Goal: Transaction & Acquisition: Obtain resource

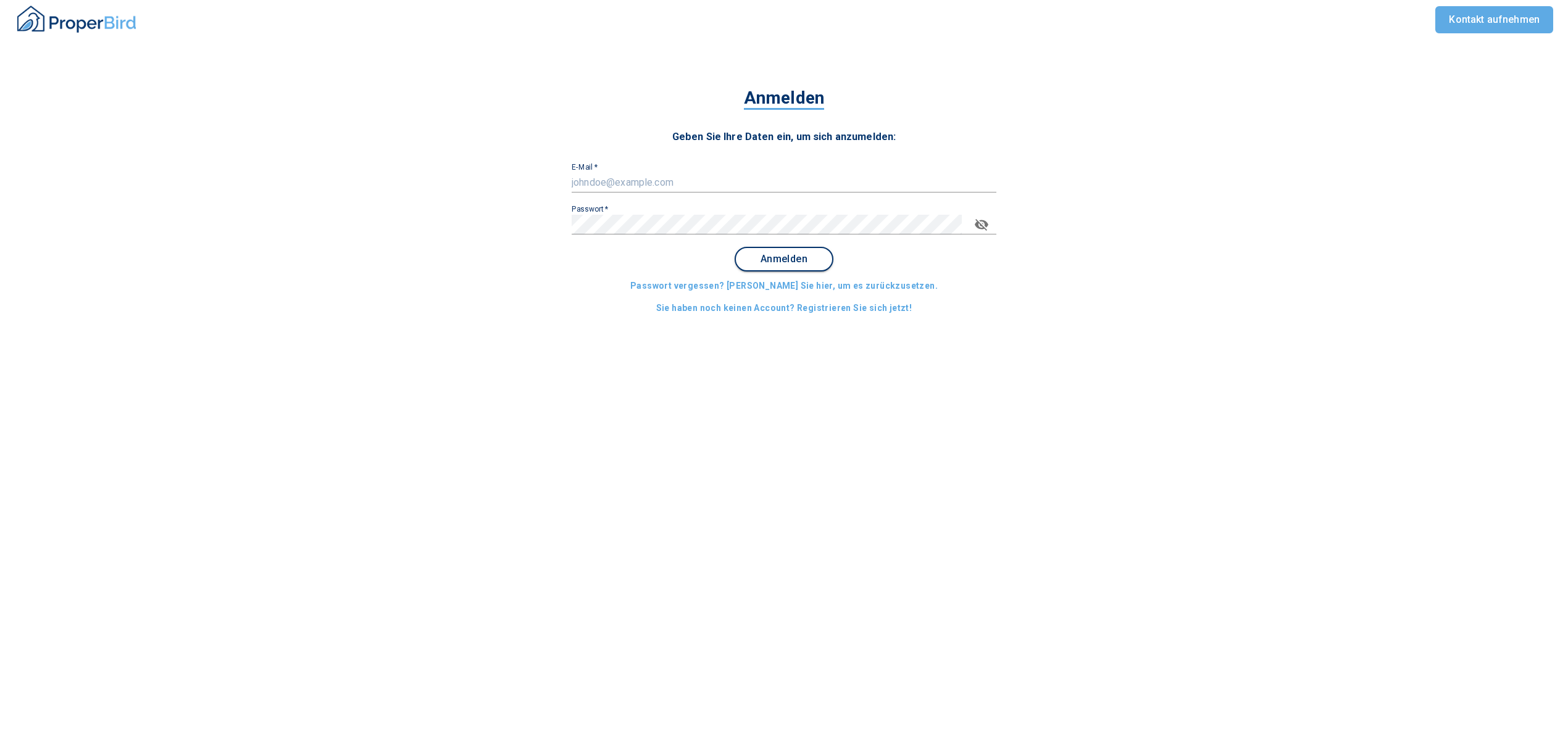
type input "[EMAIL_ADDRESS][DOMAIN_NAME]"
click at [774, 261] on span "Anmelden" at bounding box center [784, 259] width 77 height 11
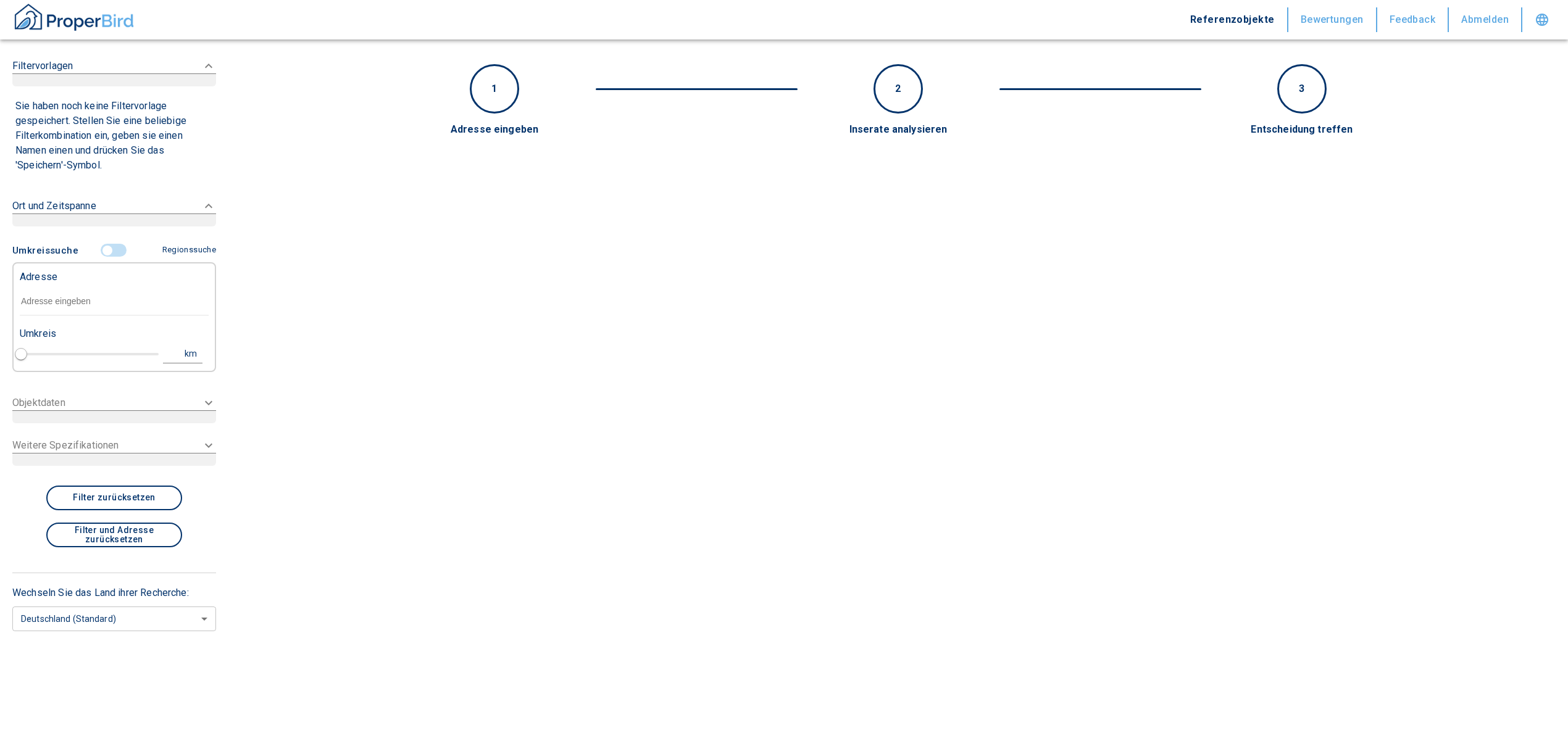
type input "2020"
click at [103, 293] on input "text" at bounding box center [114, 301] width 189 height 28
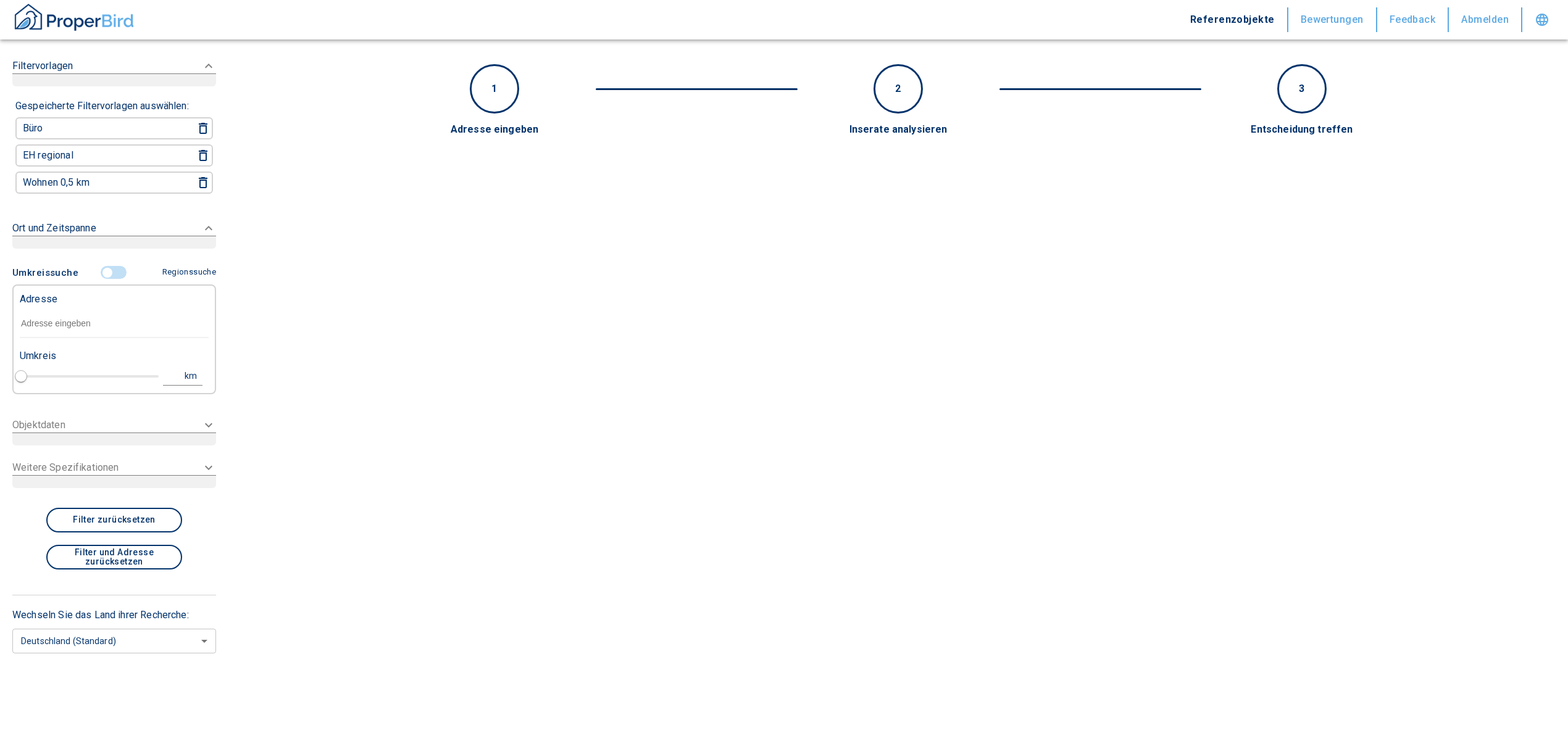
paste input "20252047"
drag, startPoint x: 133, startPoint y: 314, endPoint x: 23, endPoint y: 307, distance: 110.2
click at [23, 310] on input "20252047" at bounding box center [114, 324] width 189 height 28
type input "2"
click at [88, 310] on input "text" at bounding box center [114, 324] width 189 height 28
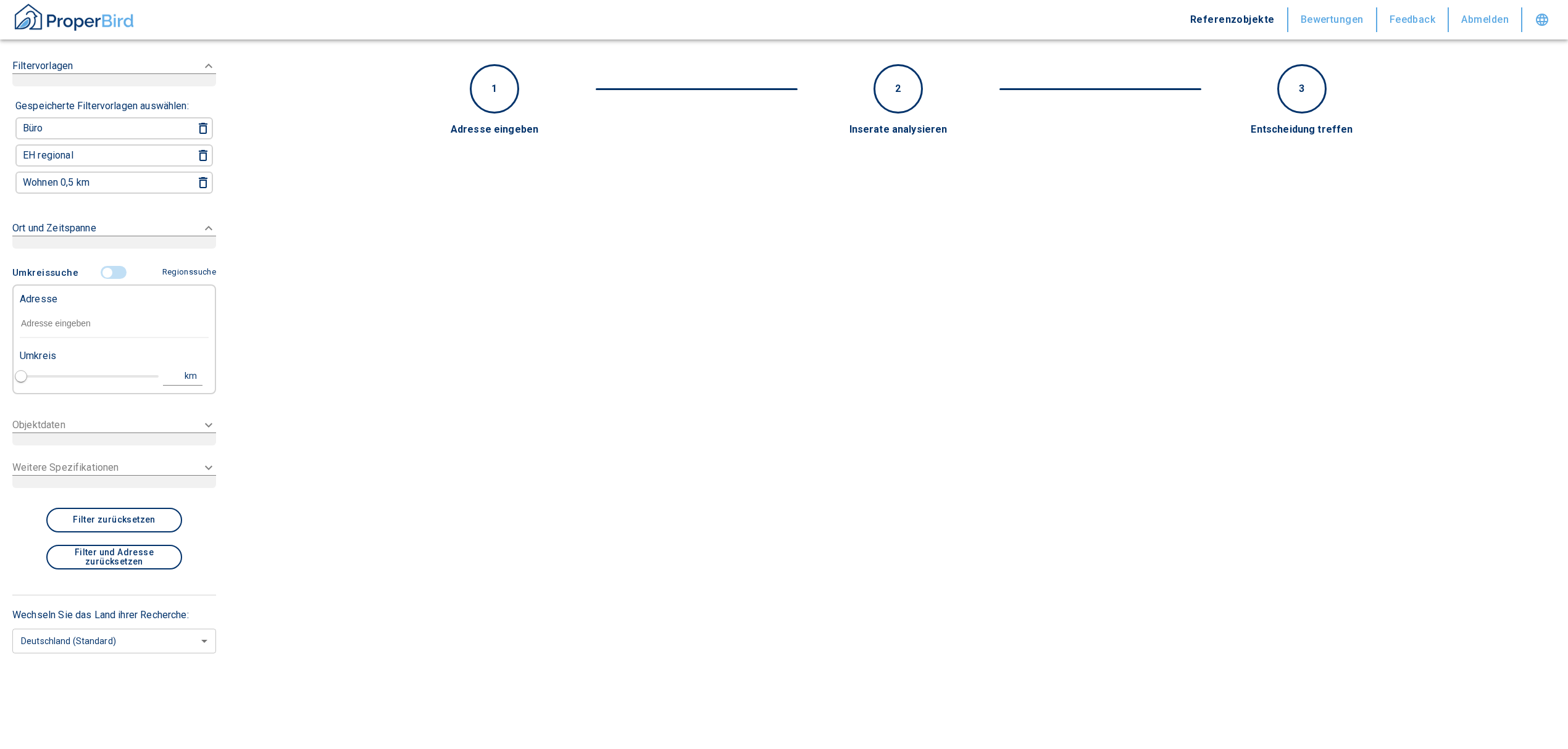
paste input "[GEOGRAPHIC_DATA] | [STREET_ADDRESS]"
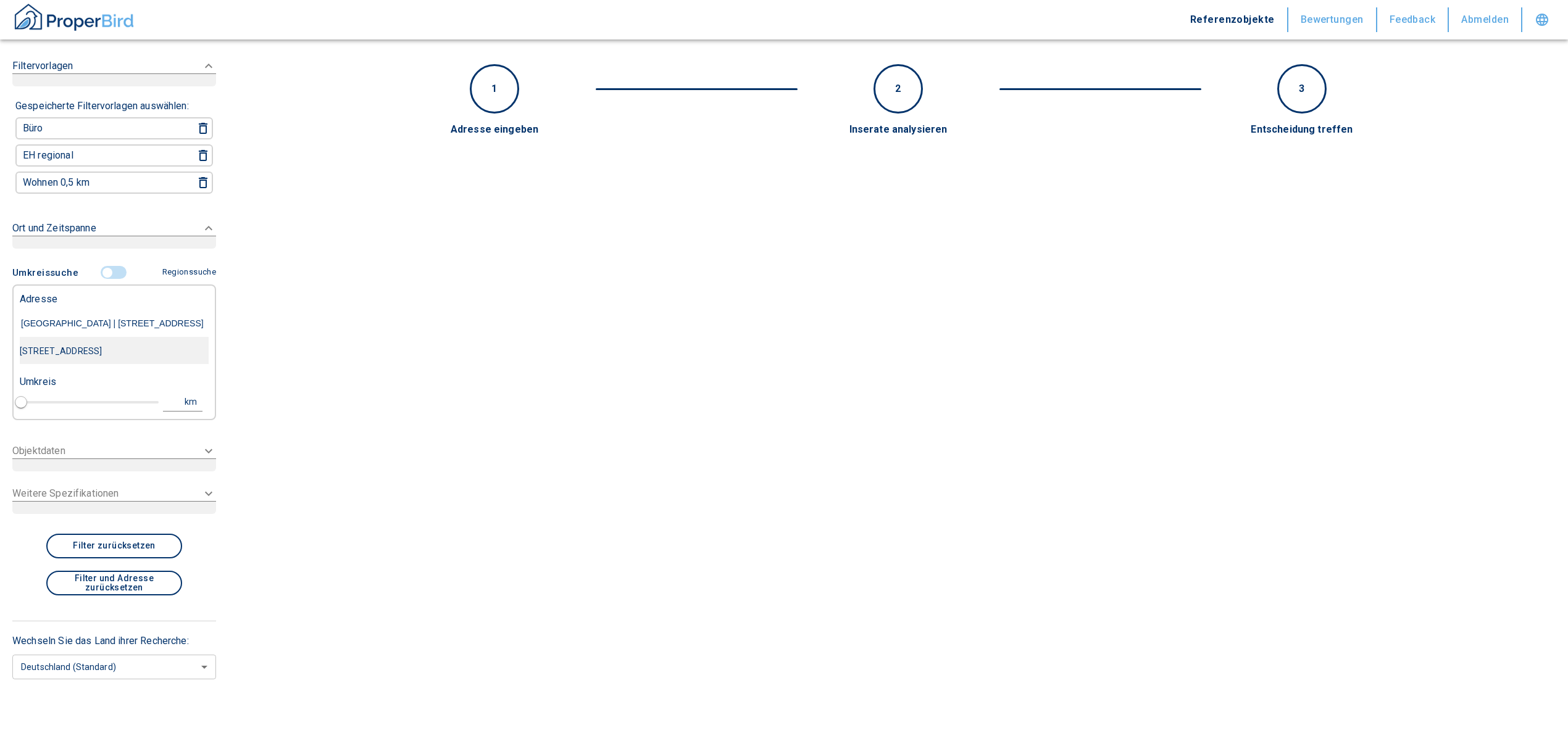
click at [99, 347] on div "[STREET_ADDRESS]" at bounding box center [114, 351] width 189 height 26
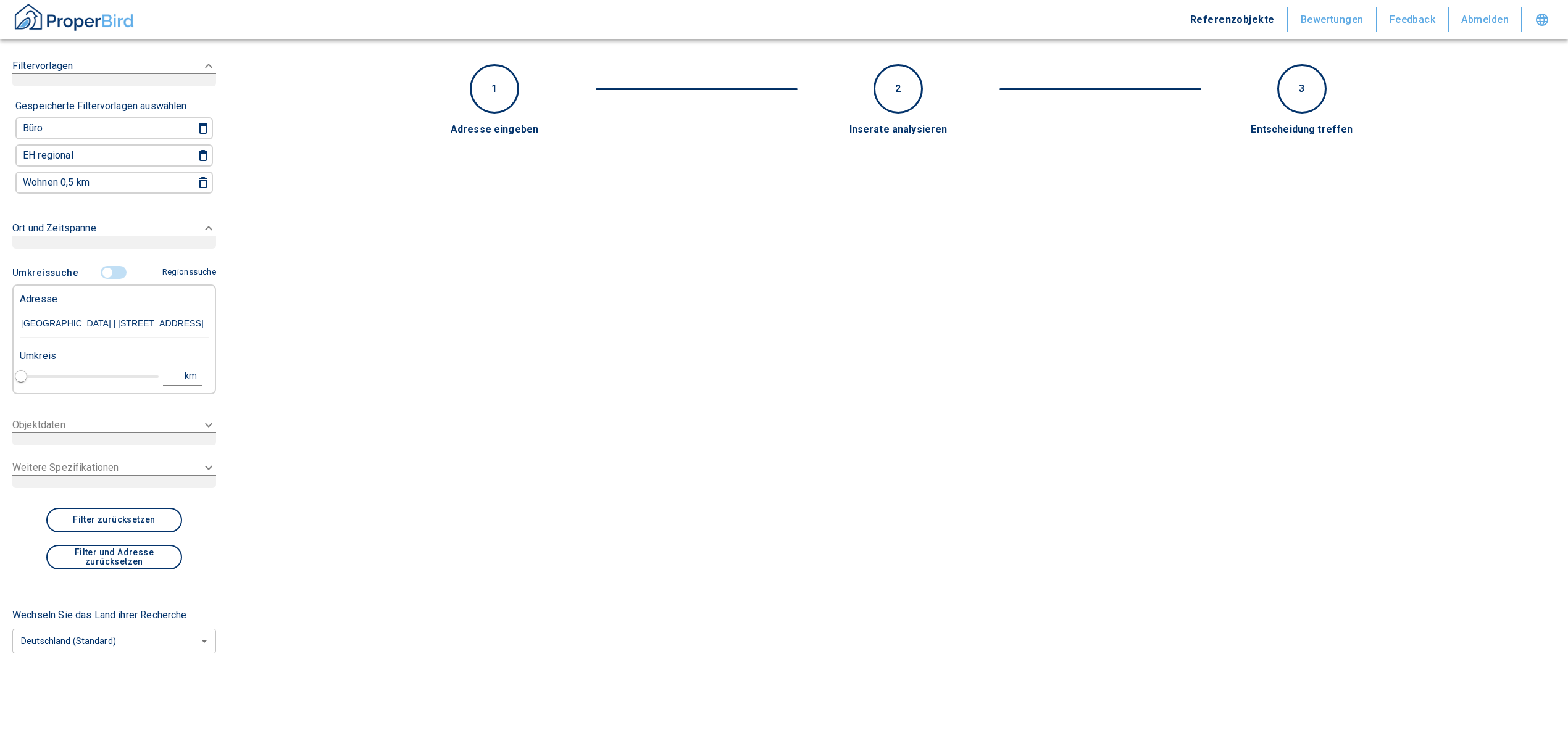
type input "[STREET_ADDRESS]"
type input "1"
type input "2020"
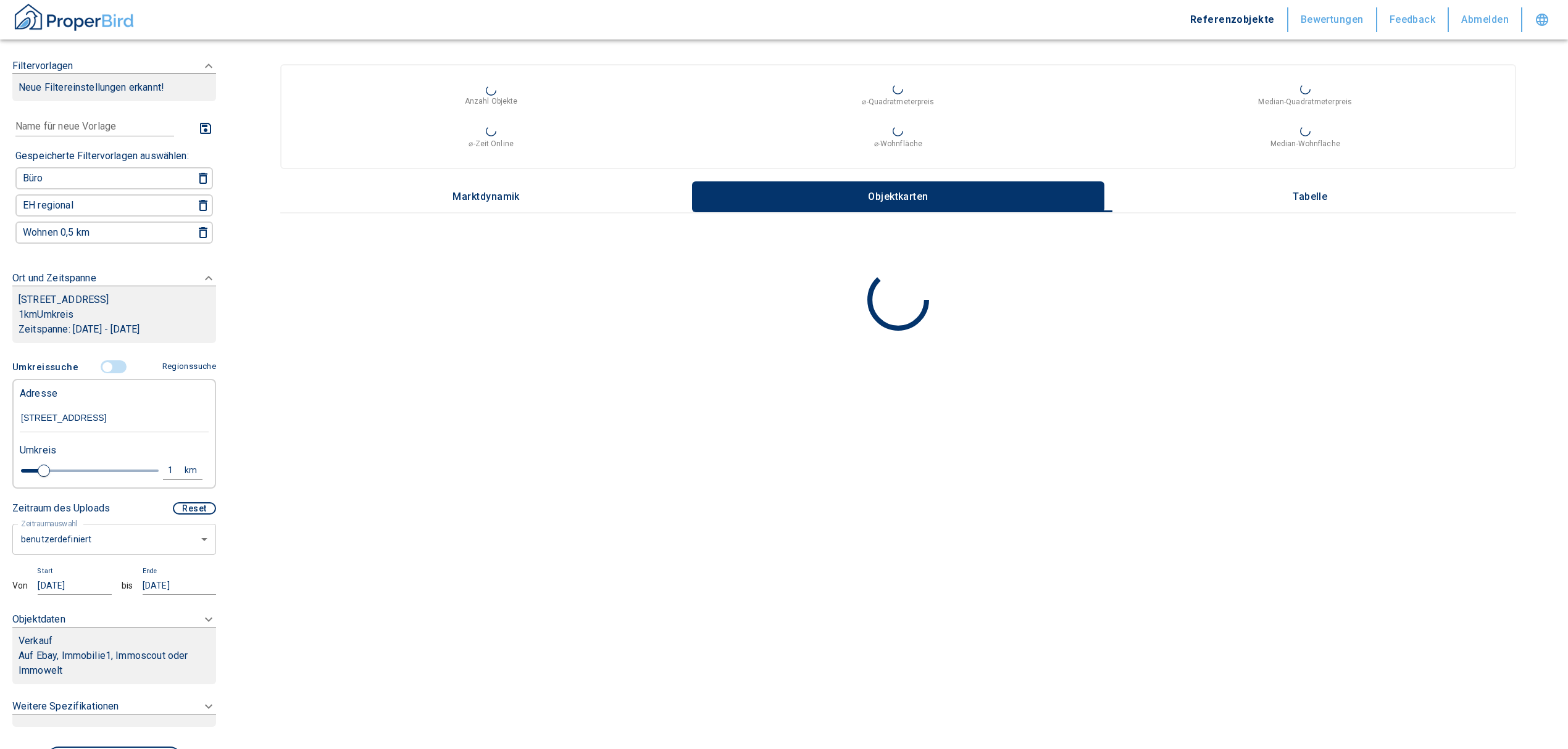
type input "[STREET_ADDRESS]"
click at [102, 553] on body "Referenzobjekte Bewertungen Feedback Abmelden Filtervorlagen Neue Filtereinstel…" at bounding box center [790, 374] width 1580 height 749
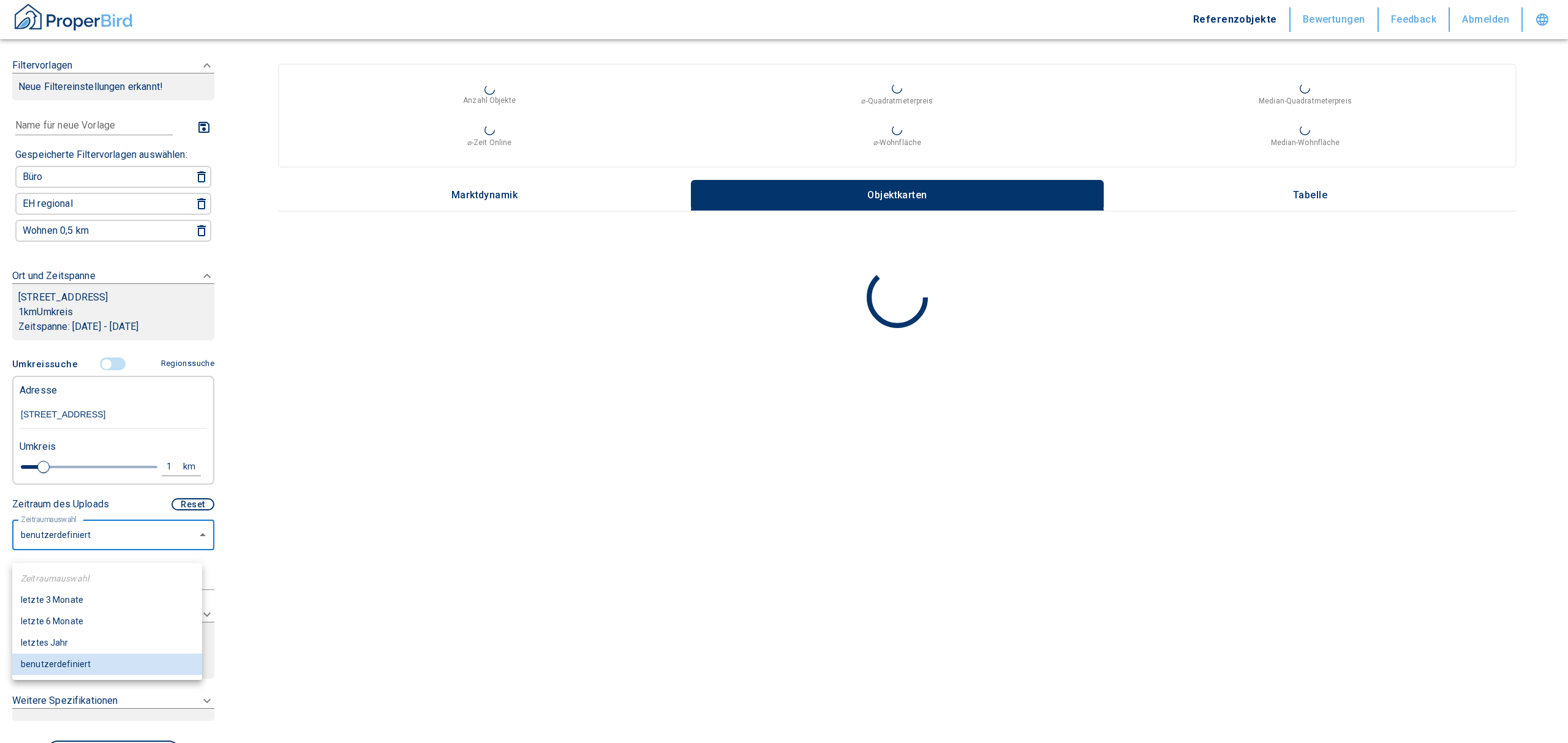
click at [81, 619] on li "letzte 6 Monate" at bounding box center [107, 621] width 190 height 21
type input "2020"
type input "6"
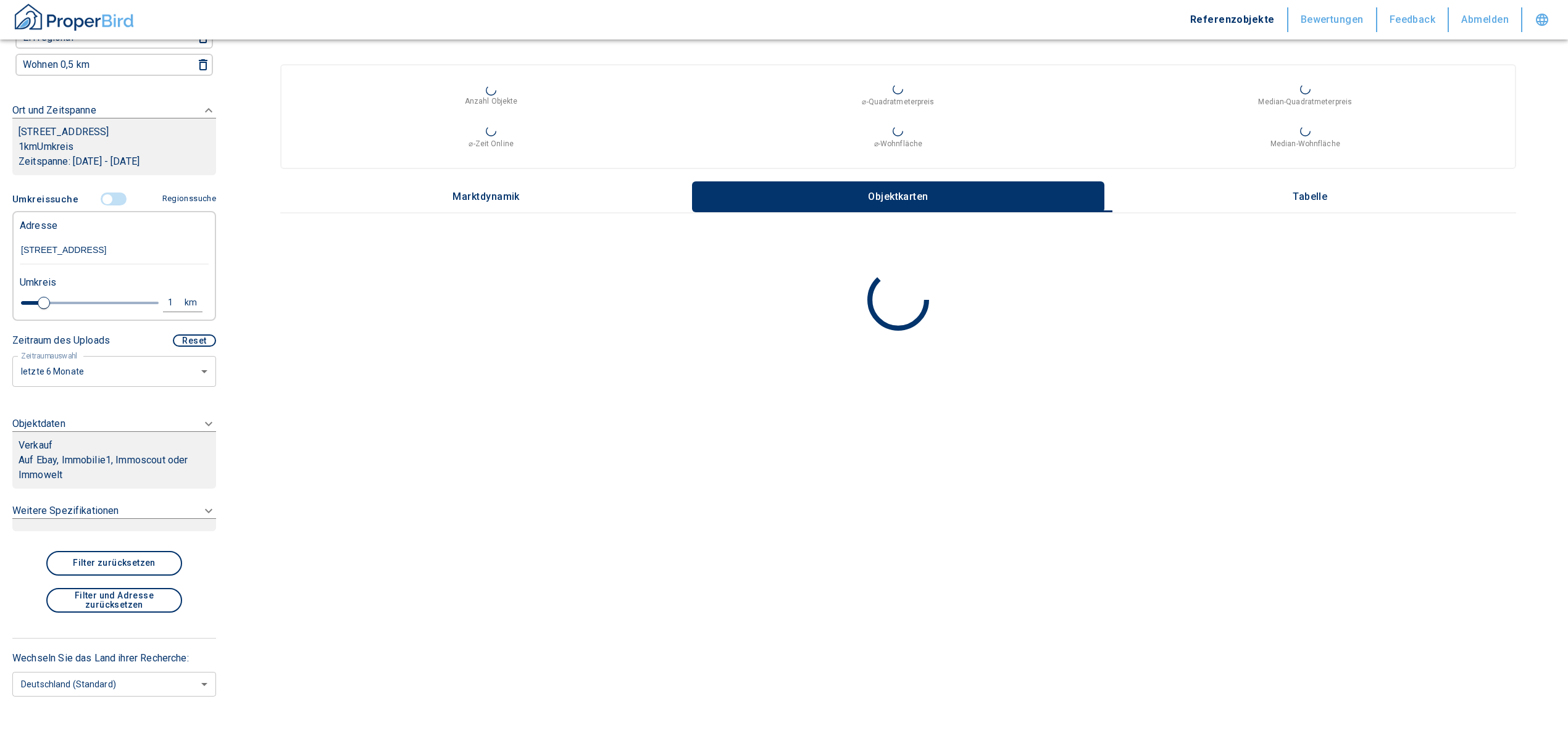
click at [149, 453] on p "Auf Ebay, Immobilie1, Immoscout oder Immowelt" at bounding box center [115, 467] width 191 height 29
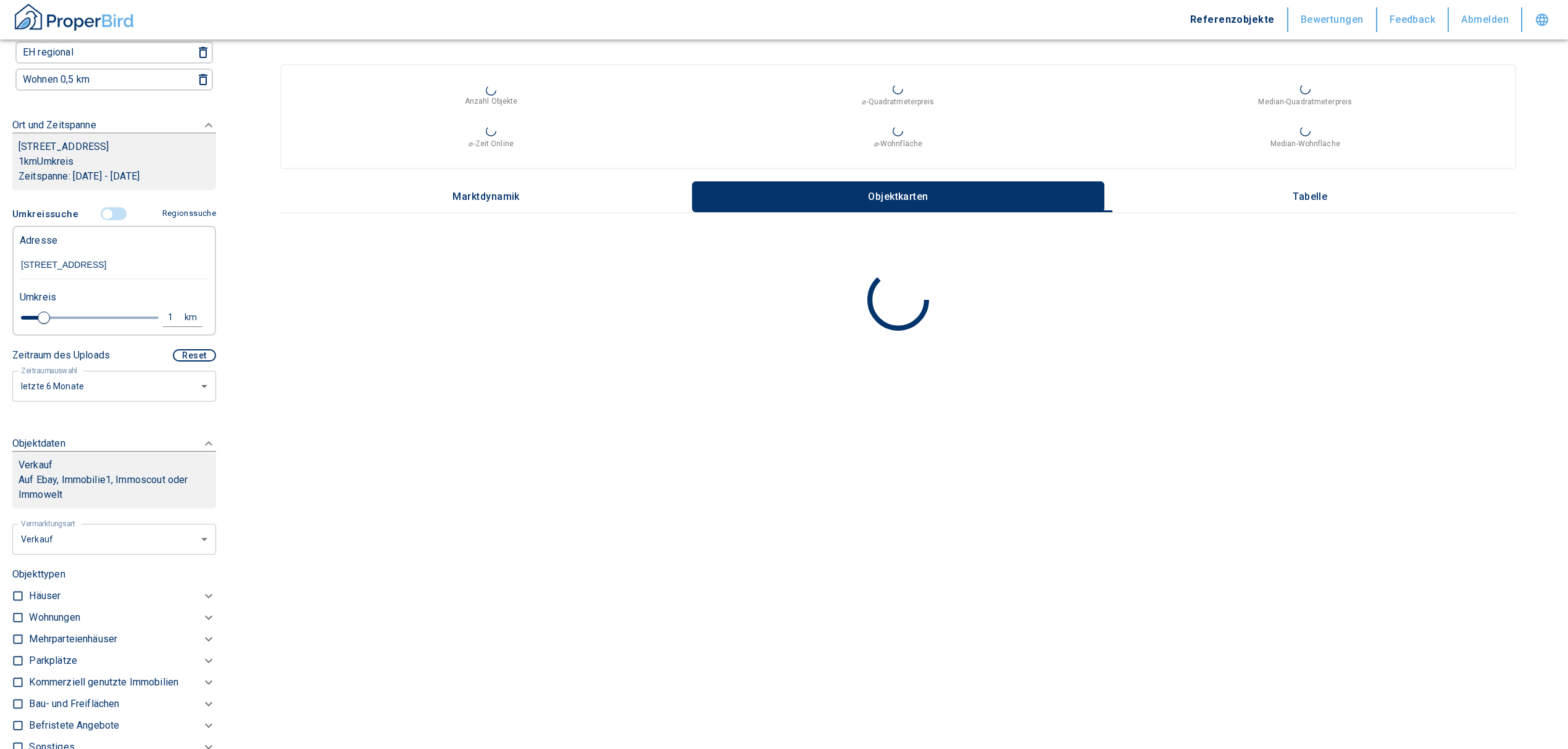
scroll to position [152, 0]
click at [125, 552] on body "Referenzobjekte Bewertungen Feedback Abmelden Filtervorlagen Neue Filtereinstel…" at bounding box center [784, 374] width 1568 height 749
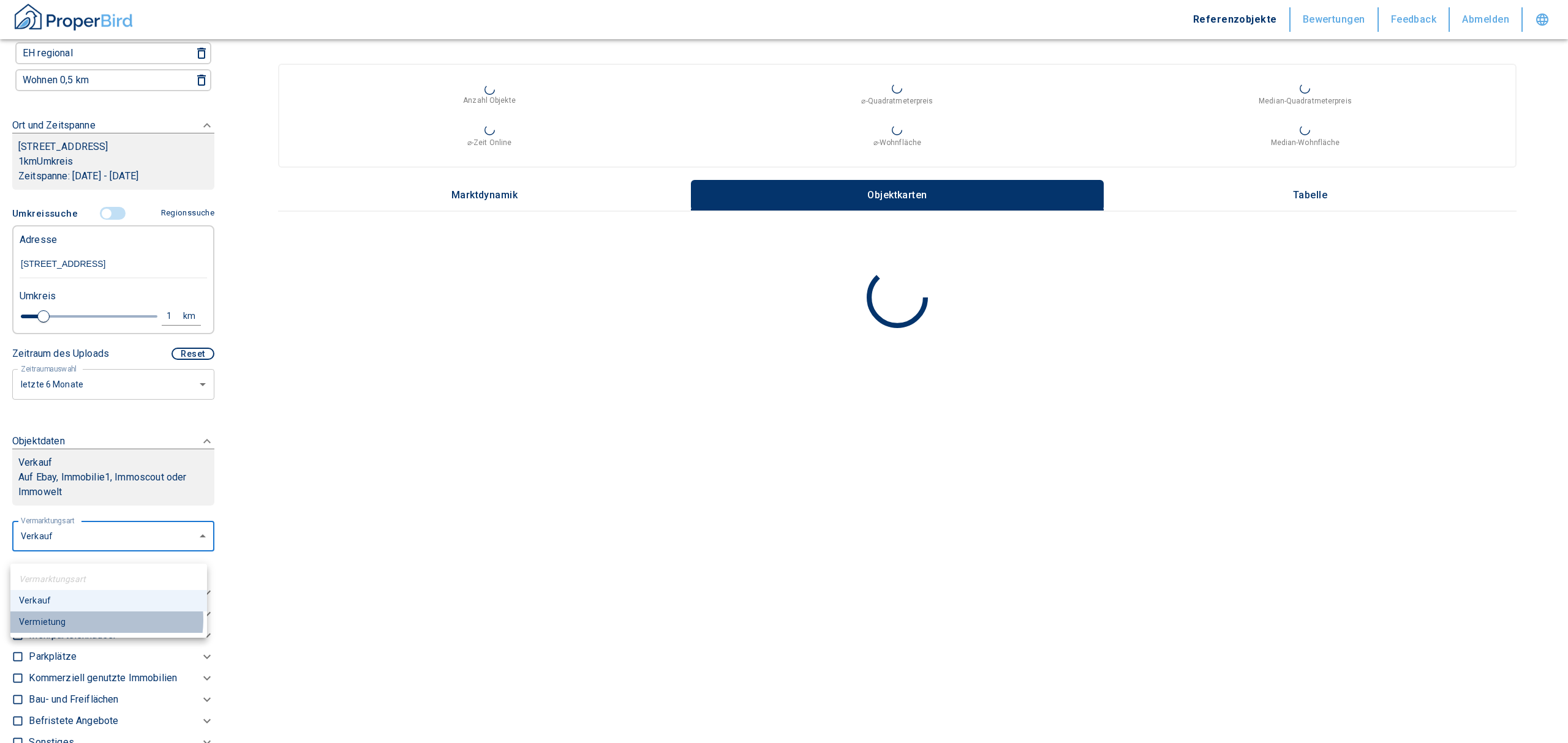
click at [91, 619] on li "Vermietung" at bounding box center [109, 622] width 197 height 21
type input "rent"
type input "2020"
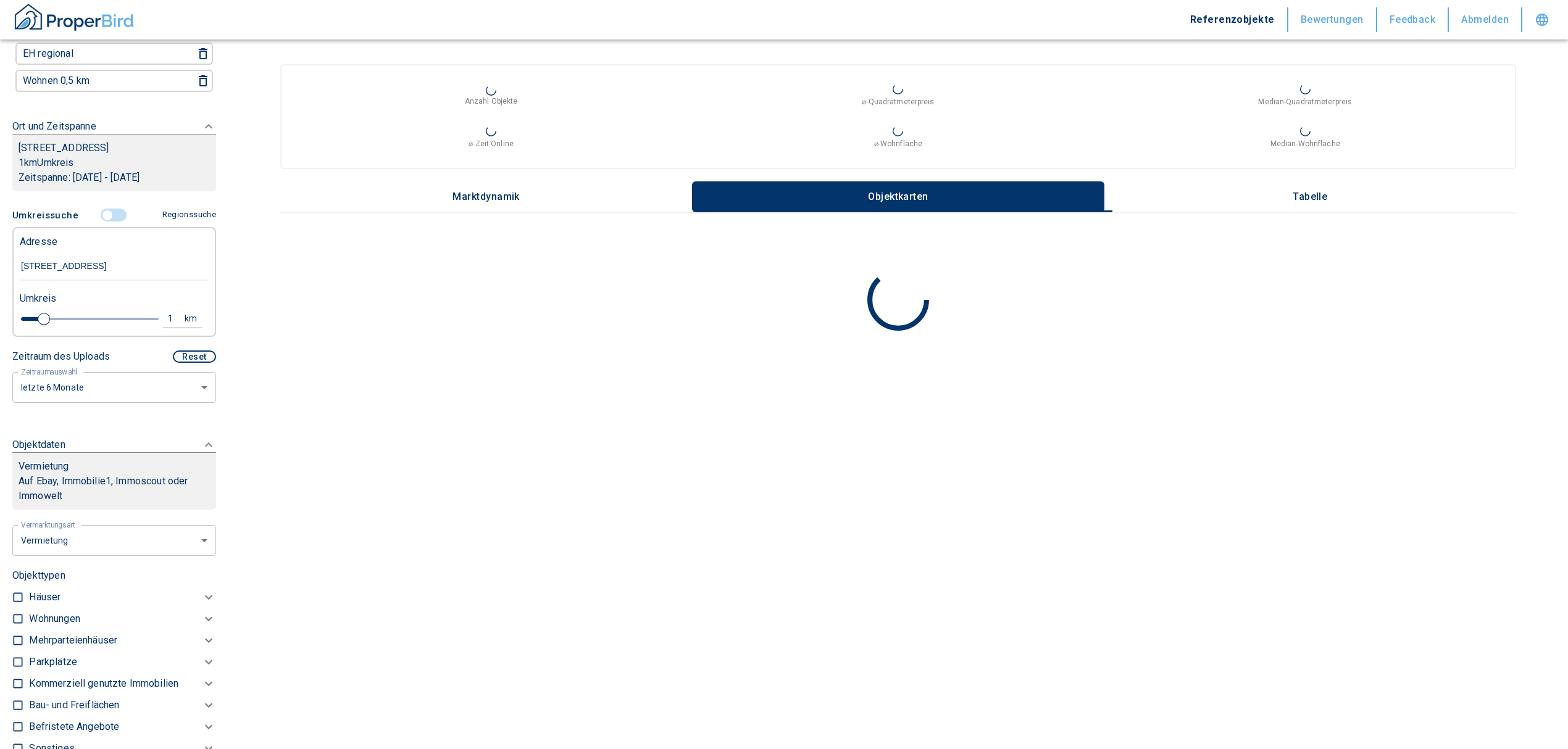
click at [79, 627] on p "Kommerziell genutzte Immobilien" at bounding box center [54, 618] width 51 height 15
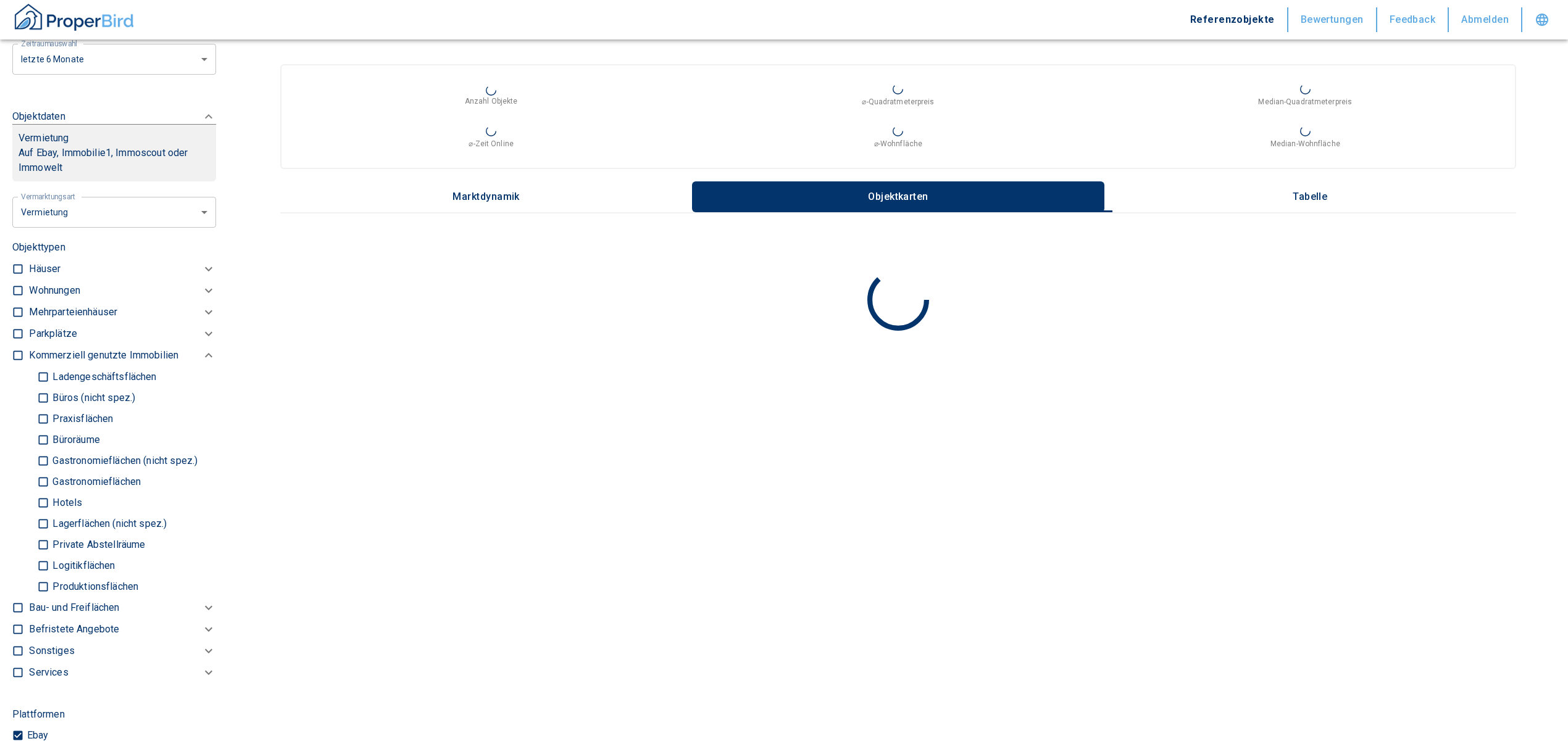
scroll to position [481, 0]
click at [53, 381] on p "Ladengeschäftsflächen" at bounding box center [102, 375] width 107 height 9
click at [49, 387] on input "Ladengeschäftsflächen" at bounding box center [43, 375] width 12 height 22
checkbox input "true"
type input "2020"
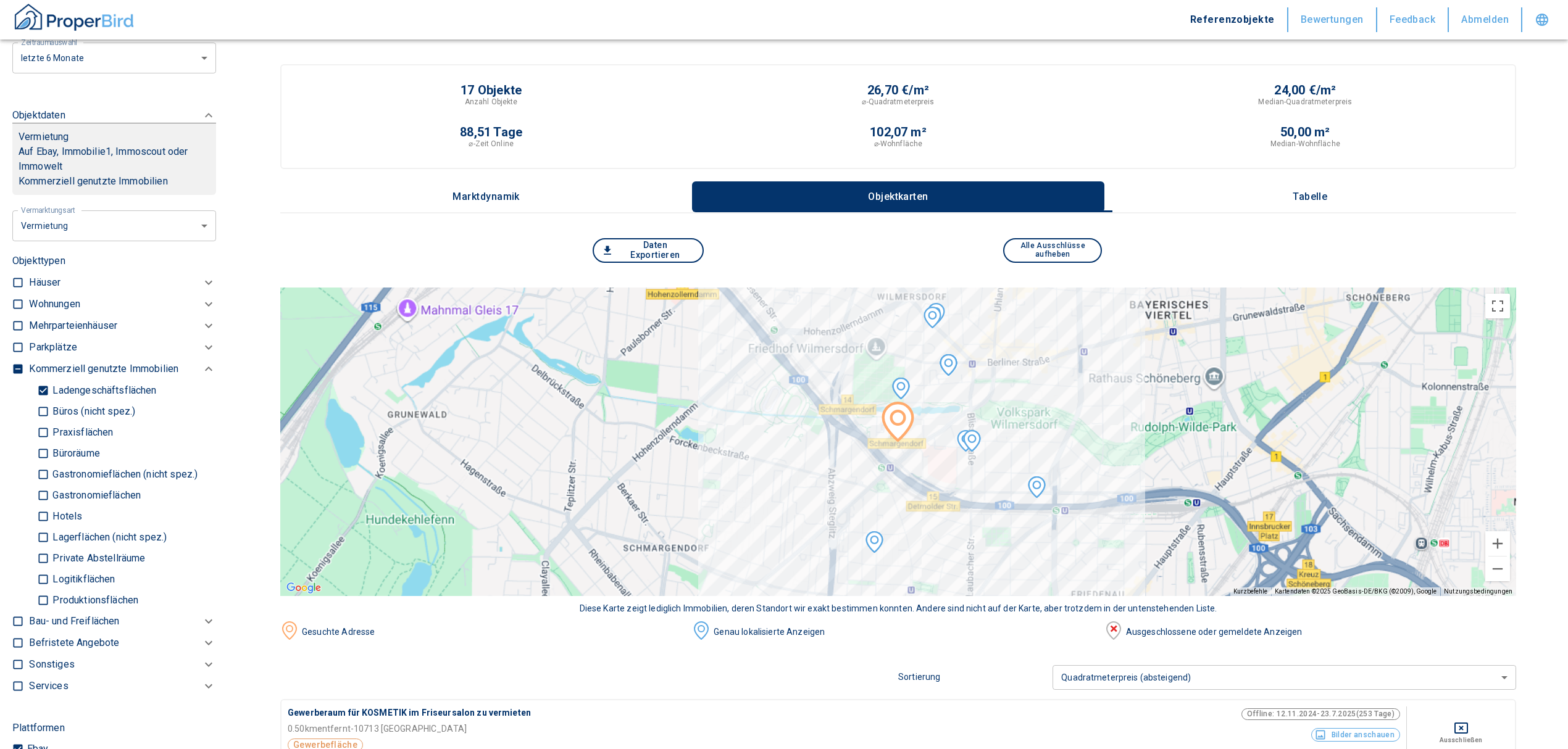
click at [1313, 193] on p "Tabelle" at bounding box center [1310, 196] width 62 height 11
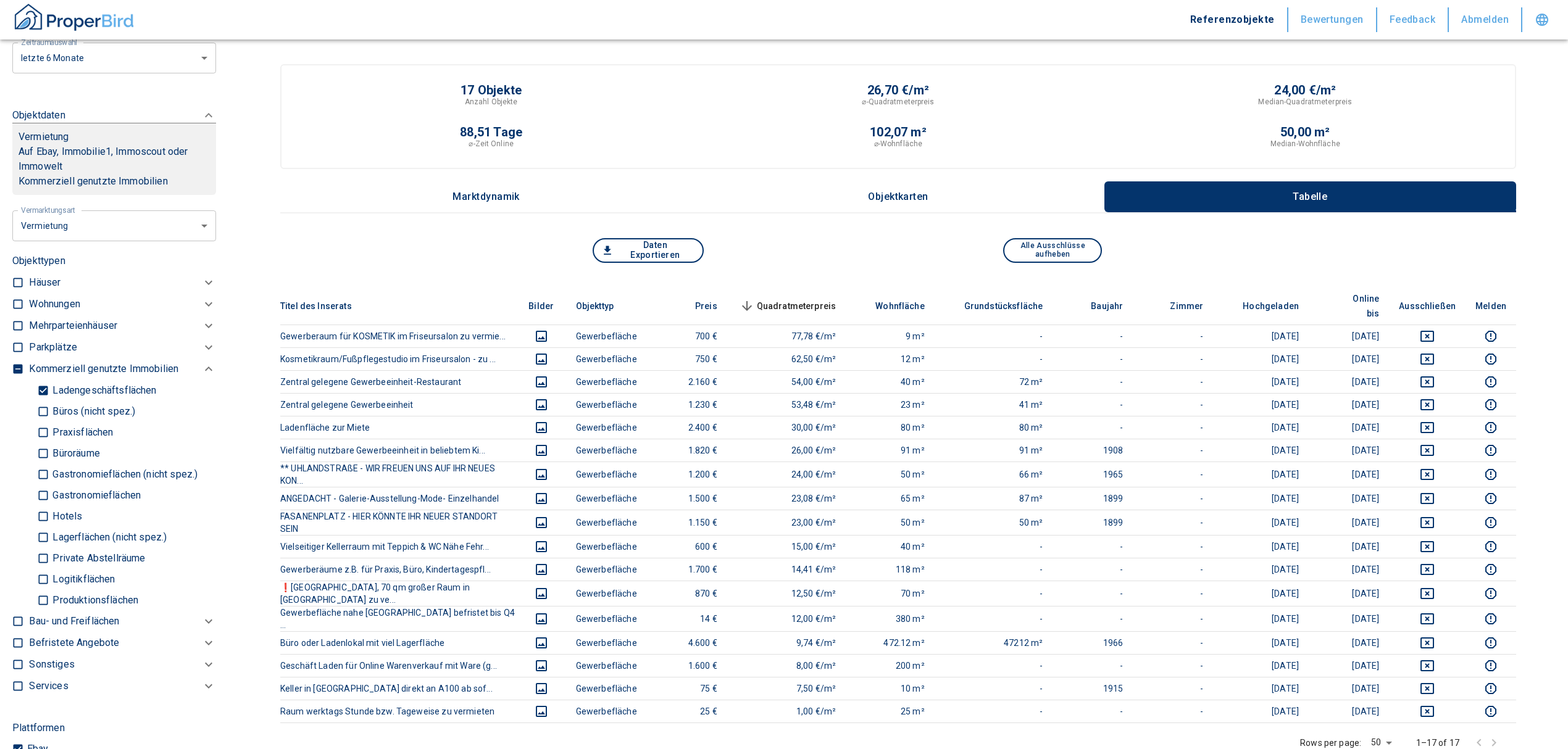
click at [661, 248] on button "Daten Exportieren" at bounding box center [648, 251] width 111 height 25
click at [657, 245] on button "Daten Exportieren" at bounding box center [648, 251] width 111 height 25
click at [612, 251] on icon "button" at bounding box center [607, 251] width 12 height 12
click at [1437, 94] on div "24,00 €/m²" at bounding box center [1305, 90] width 406 height 12
